Goal: Check status: Check status

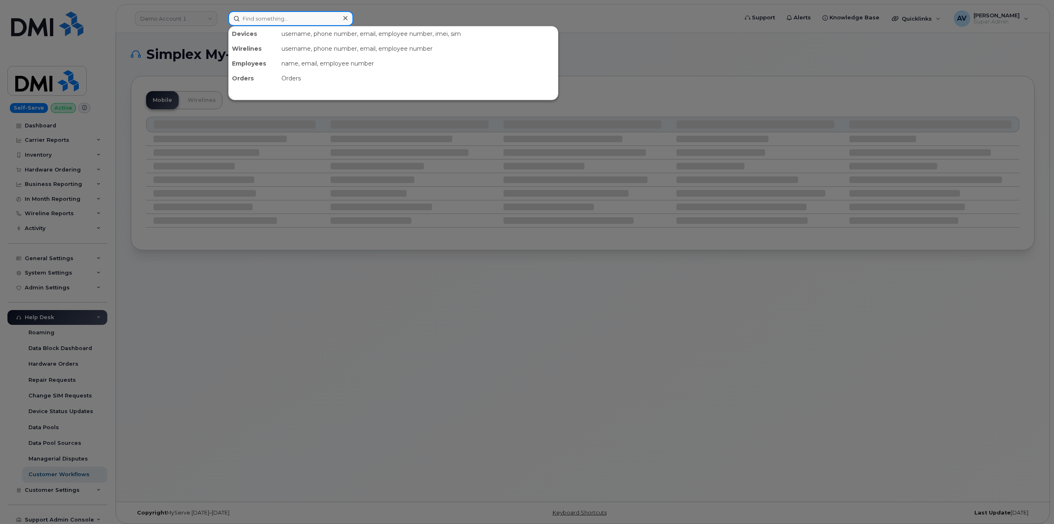
click at [327, 19] on input at bounding box center [290, 18] width 125 height 15
paste input "299944"
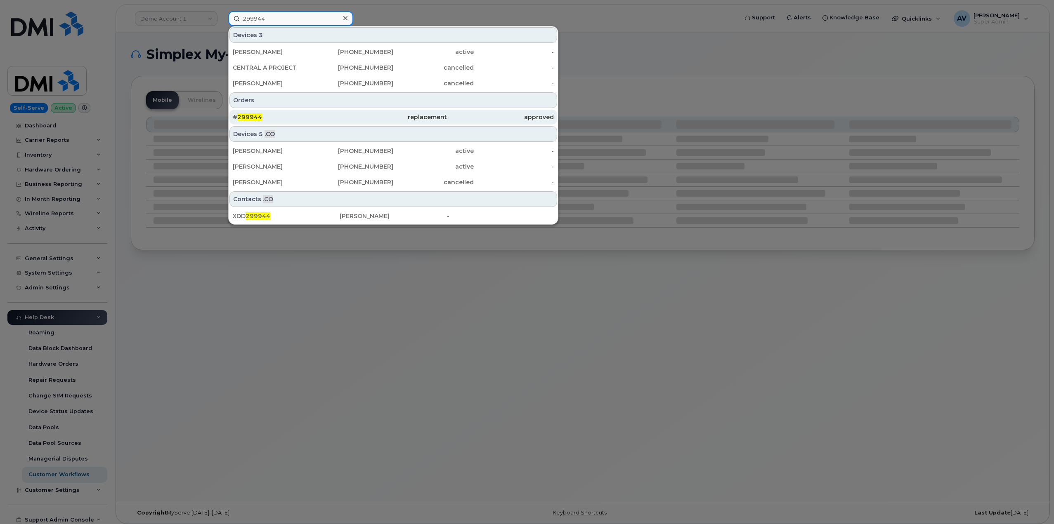
type input "299944"
click at [308, 117] on div "# 299944" at bounding box center [286, 117] width 107 height 8
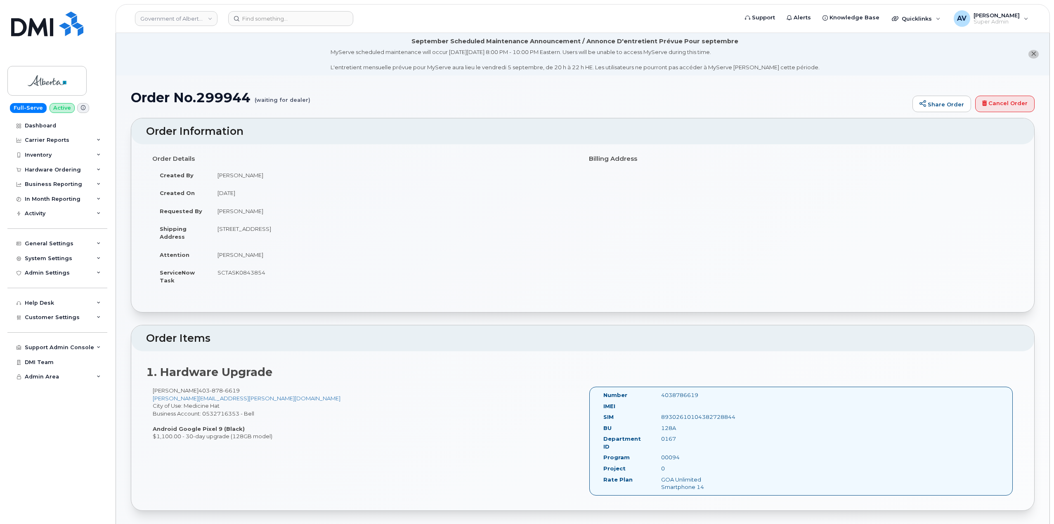
drag, startPoint x: 129, startPoint y: 97, endPoint x: 713, endPoint y: 379, distance: 649.4
copy div "Order No.299944 (waiting for dealer) Share Order Cancel Order × Share This Orde…"
